Goal: Check status: Check status

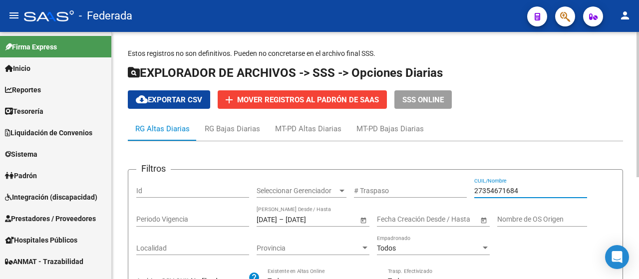
scroll to position [400, 0]
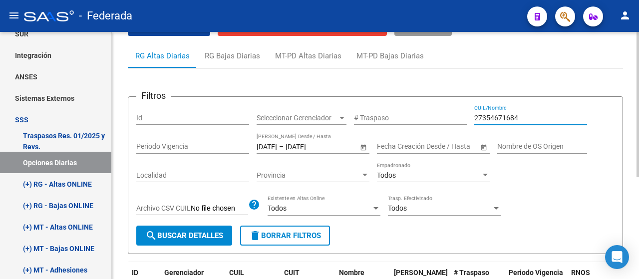
click at [476, 114] on input "27354671684" at bounding box center [531, 118] width 113 height 8
type input "27322190188"
click at [277, 143] on input "[DATE]" at bounding box center [267, 146] width 20 height 8
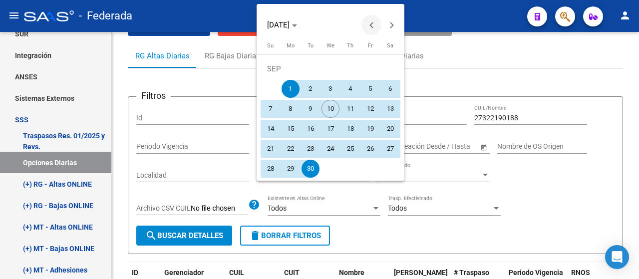
click at [380, 31] on span "Previous month" at bounding box center [372, 25] width 20 height 20
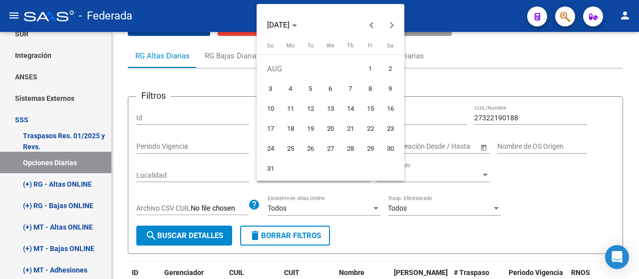
click at [365, 68] on span "1" at bounding box center [371, 69] width 18 height 18
type input "[DATE]"
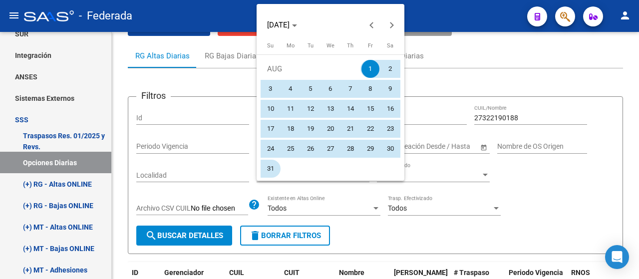
click at [271, 164] on span "31" at bounding box center [271, 169] width 18 height 18
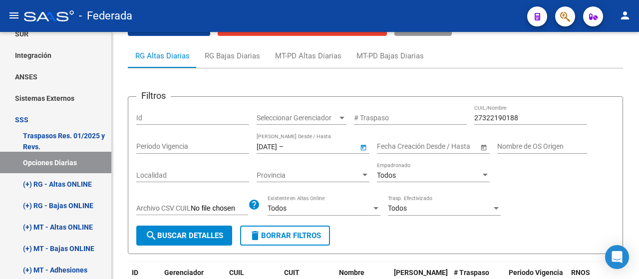
type input "[DATE]"
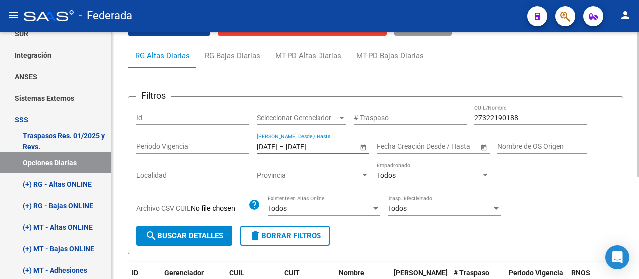
click at [214, 236] on span "search Buscar Detalles" at bounding box center [184, 235] width 78 height 9
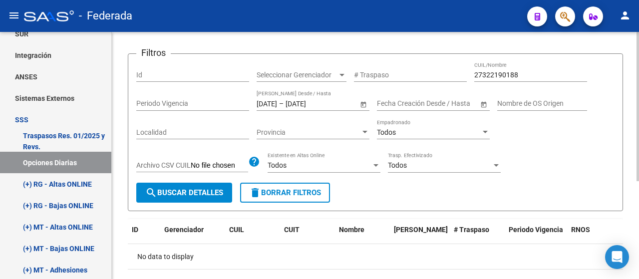
scroll to position [62, 0]
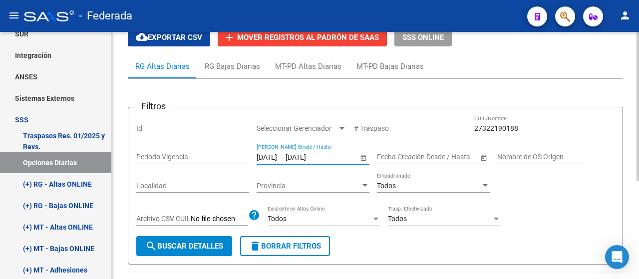
click at [267, 157] on input "[DATE]" at bounding box center [267, 157] width 20 height 8
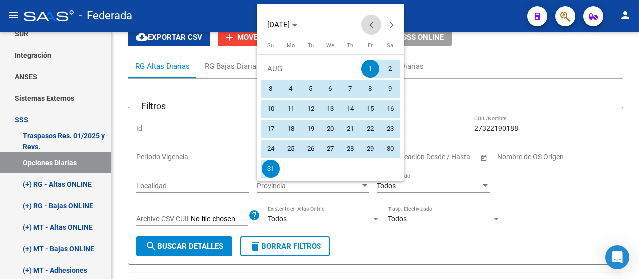
click at [375, 31] on span "Previous month" at bounding box center [372, 25] width 20 height 20
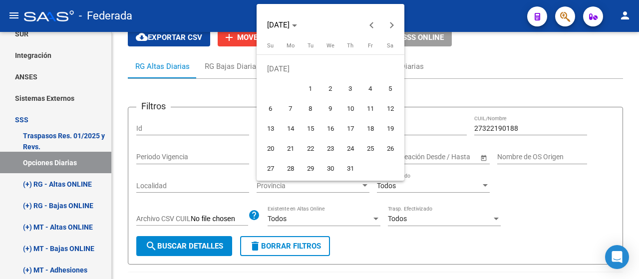
click at [301, 86] on button "1" at bounding box center [311, 89] width 20 height 20
type input "[DATE]"
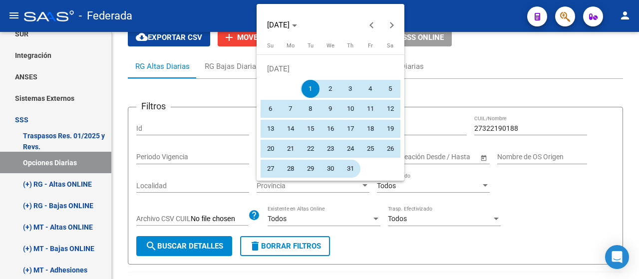
click at [344, 163] on span "31" at bounding box center [351, 169] width 18 height 18
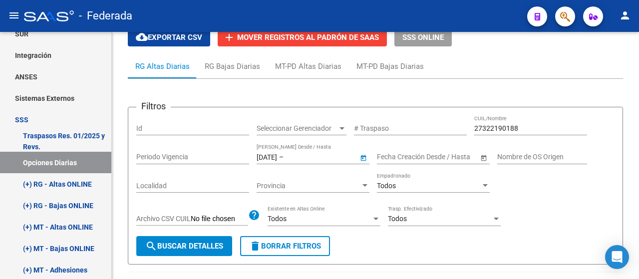
type input "[DATE]"
click at [195, 250] on span "search Buscar Detalles" at bounding box center [184, 246] width 78 height 9
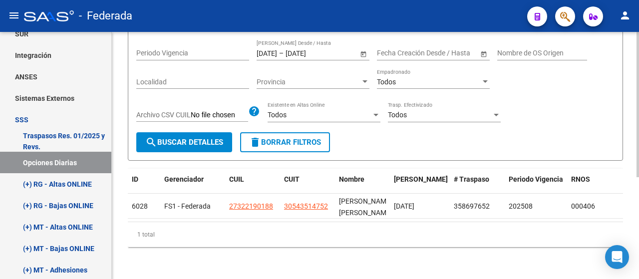
scroll to position [73, 0]
